Goal: Transaction & Acquisition: Purchase product/service

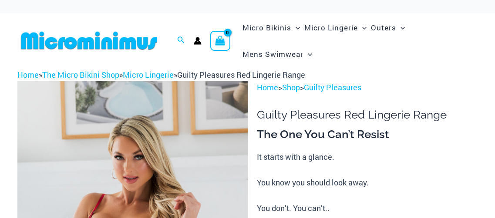
scroll to position [118, 0]
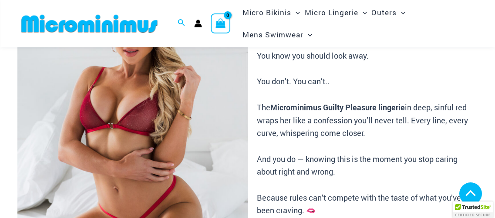
scroll to position [197, 0]
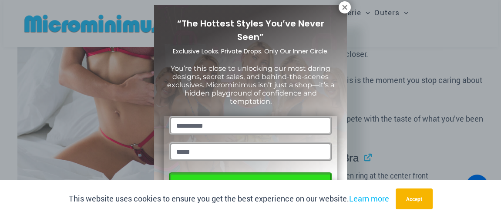
click at [400, 51] on div "“The Hottest Styles You’ve Never Seen” Exclusive Looks. Private Drops. Only Our…" at bounding box center [250, 109] width 501 height 218
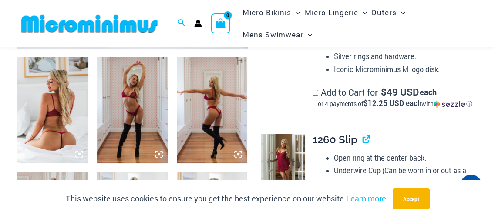
scroll to position [356, 0]
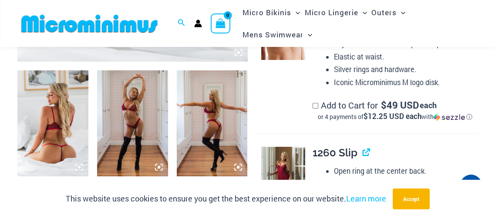
click at [57, 121] on img at bounding box center [52, 123] width 71 height 106
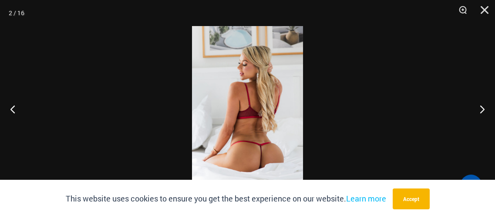
drag, startPoint x: 58, startPoint y: 120, endPoint x: 221, endPoint y: 108, distance: 163.6
click at [482, 110] on button "Next" at bounding box center [478, 108] width 33 height 43
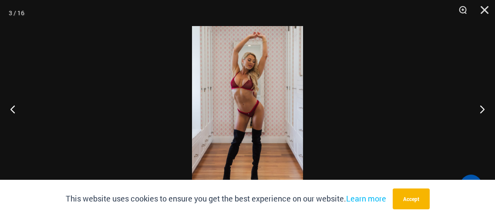
click at [254, 102] on img at bounding box center [247, 109] width 111 height 166
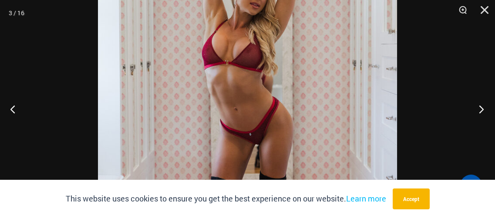
click at [483, 110] on button "Next" at bounding box center [478, 108] width 33 height 43
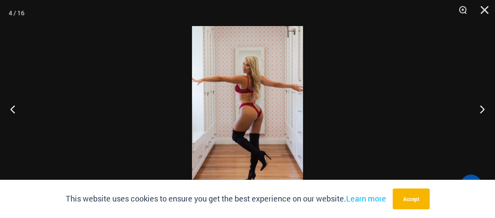
click at [254, 105] on img at bounding box center [247, 109] width 111 height 166
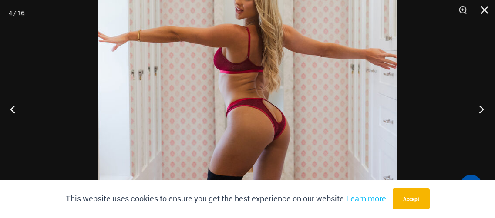
click at [483, 108] on button "Next" at bounding box center [478, 108] width 33 height 43
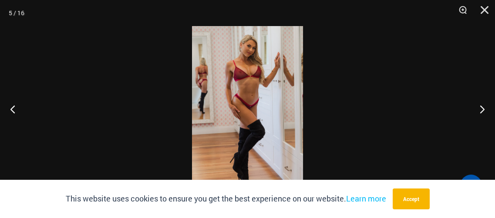
click at [247, 88] on img at bounding box center [247, 109] width 111 height 166
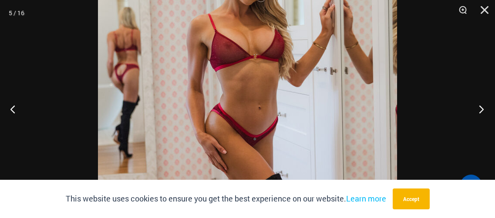
click at [481, 108] on button "Next" at bounding box center [478, 108] width 33 height 43
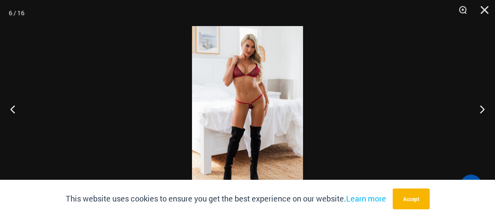
click at [252, 97] on img at bounding box center [247, 109] width 111 height 166
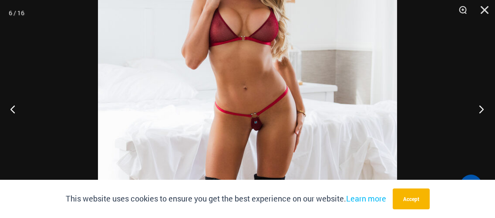
click at [482, 108] on button "Next" at bounding box center [478, 108] width 33 height 43
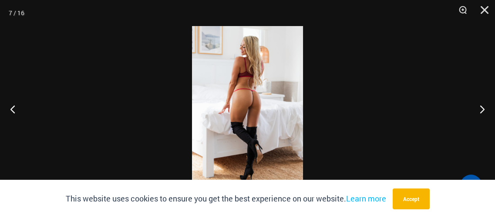
click at [254, 103] on img at bounding box center [247, 109] width 111 height 166
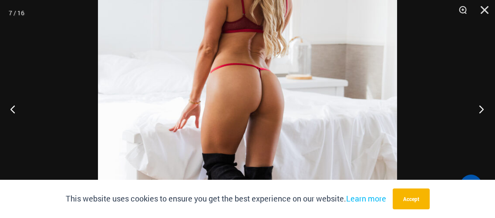
click at [481, 107] on button "Next" at bounding box center [478, 108] width 33 height 43
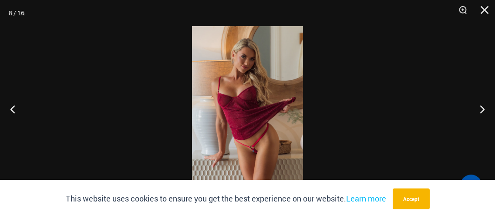
click at [237, 116] on img at bounding box center [247, 109] width 111 height 166
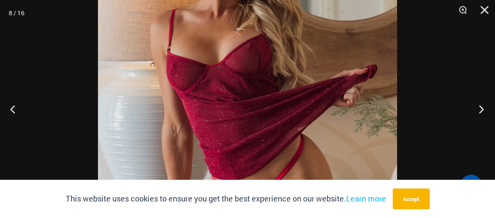
click at [480, 107] on button "Next" at bounding box center [478, 108] width 33 height 43
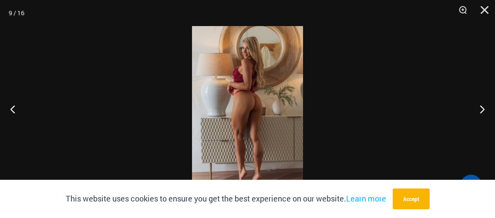
click at [230, 104] on img at bounding box center [247, 109] width 111 height 166
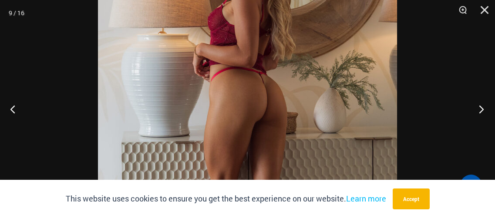
click at [480, 109] on button "Next" at bounding box center [478, 108] width 33 height 43
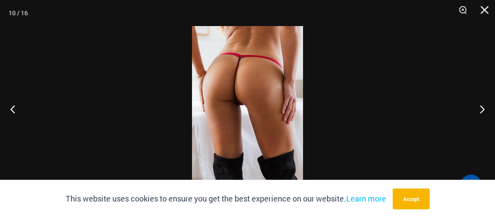
click at [237, 99] on img at bounding box center [247, 109] width 111 height 166
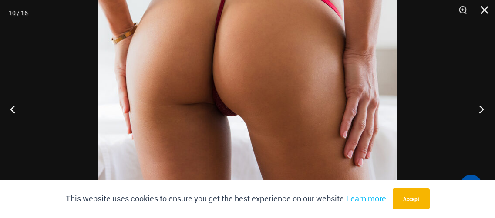
click at [481, 107] on button "Next" at bounding box center [478, 108] width 33 height 43
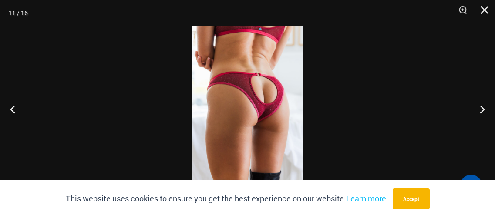
click at [244, 104] on img at bounding box center [247, 109] width 111 height 166
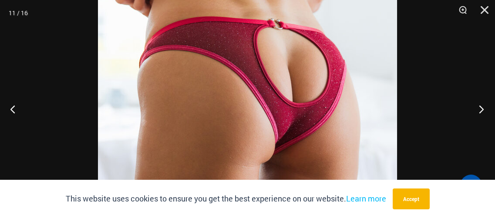
click at [483, 109] on button "Next" at bounding box center [478, 108] width 33 height 43
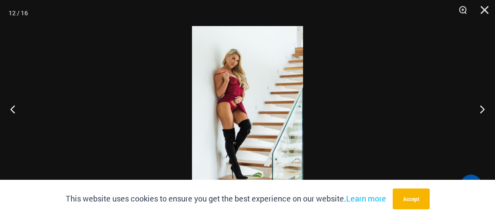
click at [228, 100] on img at bounding box center [247, 109] width 111 height 166
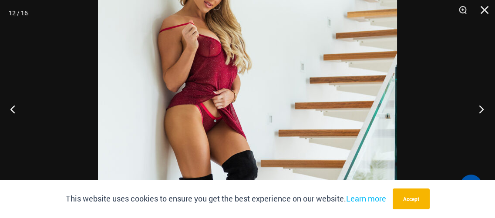
click at [480, 108] on button "Next" at bounding box center [478, 108] width 33 height 43
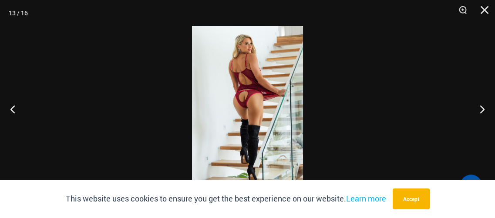
click at [247, 98] on img at bounding box center [247, 109] width 111 height 166
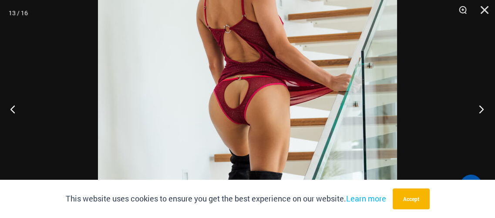
click at [481, 107] on button "Next" at bounding box center [478, 108] width 33 height 43
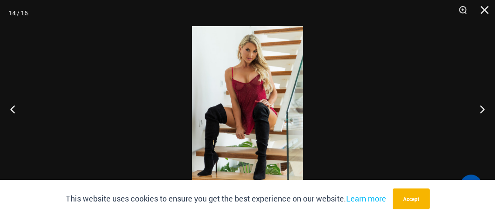
click at [251, 104] on img at bounding box center [247, 109] width 111 height 166
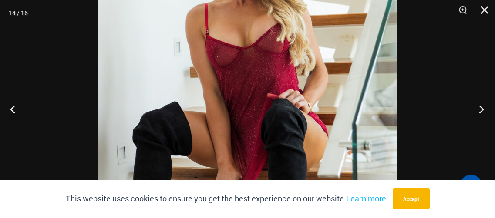
click at [482, 108] on button "Next" at bounding box center [478, 108] width 33 height 43
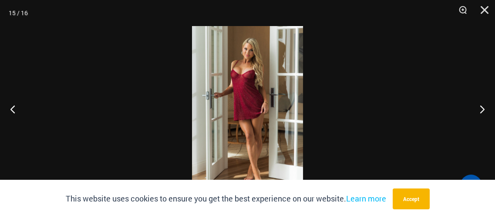
click at [249, 99] on img at bounding box center [247, 109] width 111 height 166
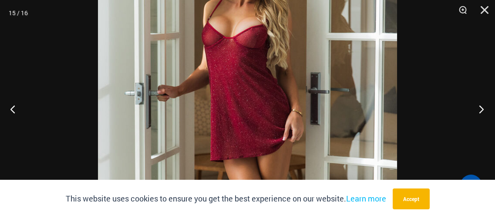
click at [481, 105] on button "Next" at bounding box center [478, 108] width 33 height 43
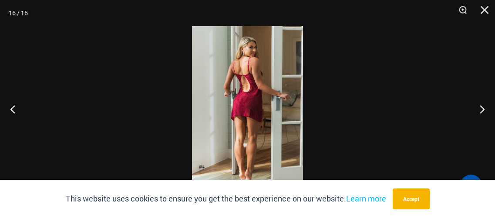
click at [238, 93] on img at bounding box center [247, 109] width 111 height 166
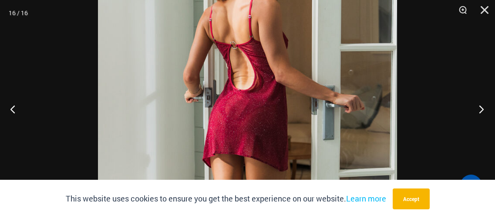
click at [481, 110] on button "Next" at bounding box center [478, 108] width 33 height 43
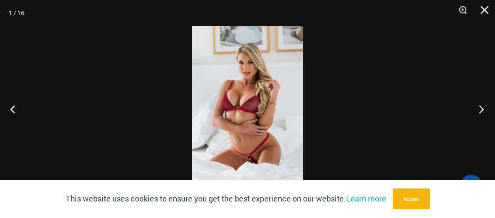
click at [481, 108] on button "Next" at bounding box center [478, 108] width 33 height 43
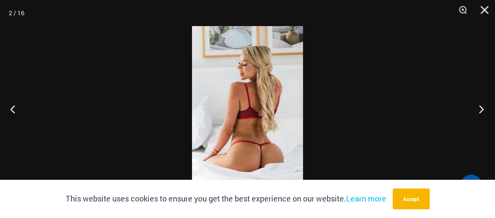
click at [481, 108] on button "Next" at bounding box center [478, 108] width 33 height 43
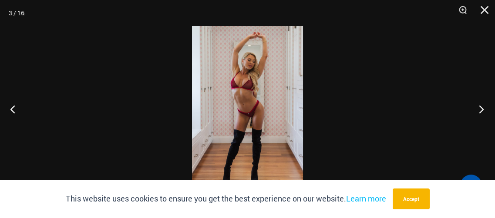
click at [481, 108] on button "Next" at bounding box center [478, 108] width 33 height 43
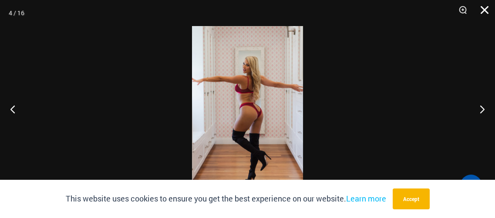
click at [483, 8] on button "Close" at bounding box center [481, 13] width 22 height 26
